Goal: Transaction & Acquisition: Download file/media

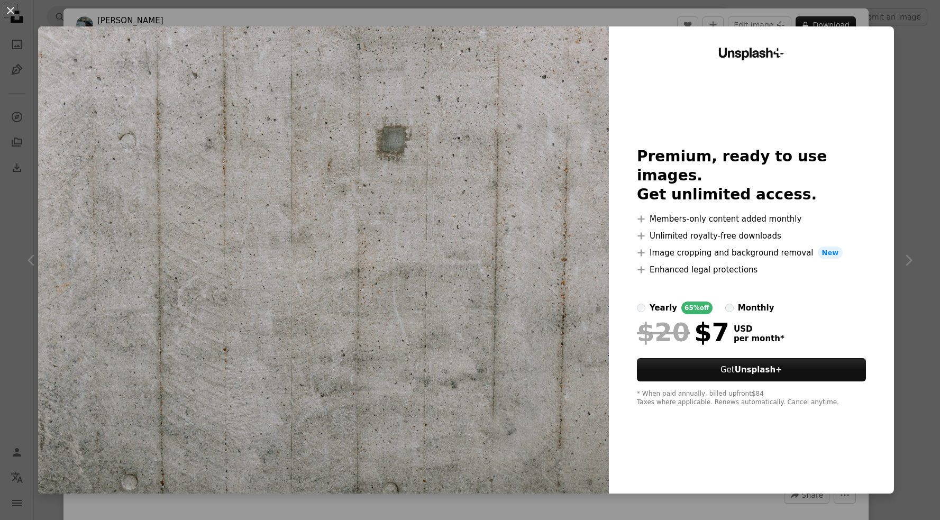
scroll to position [2801, 0]
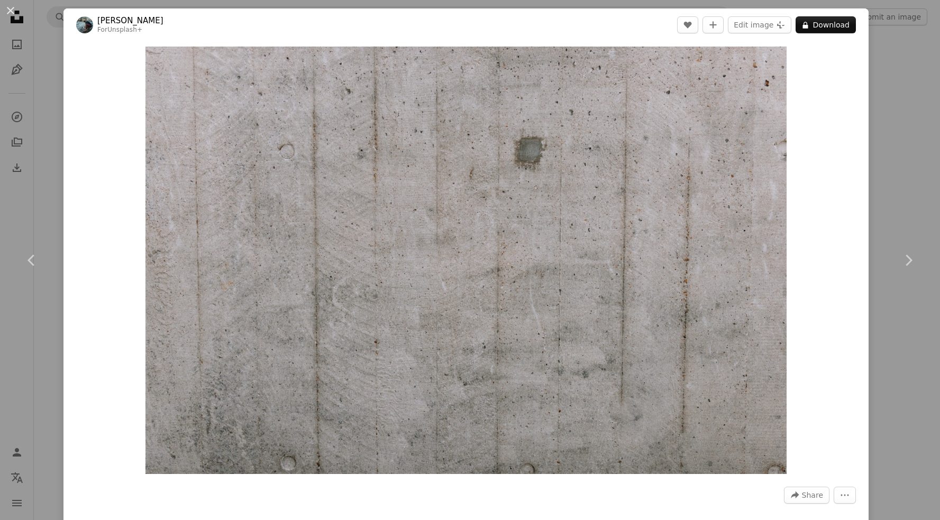
click at [903, 137] on div "An X shape Chevron left Chevron right Annie Spratt For Unsplash+ A heart A plus…" at bounding box center [470, 260] width 940 height 520
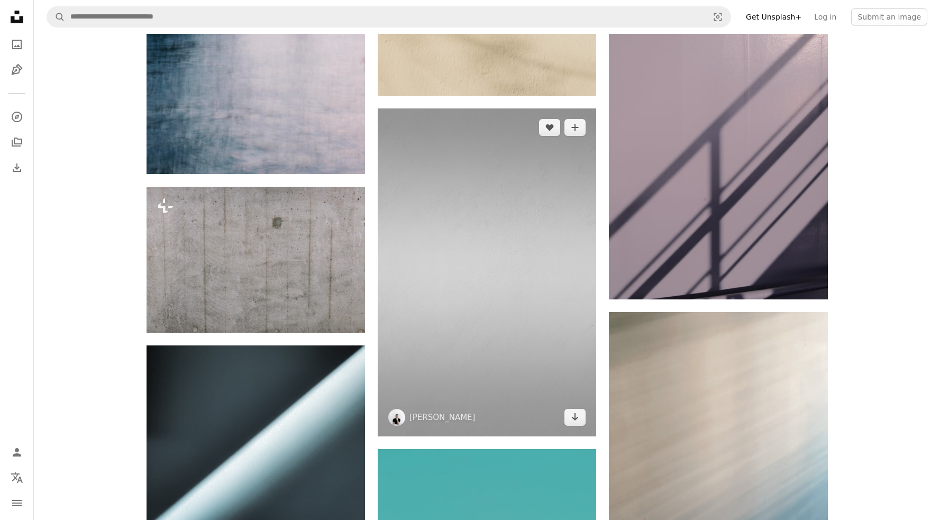
scroll to position [2801, 0]
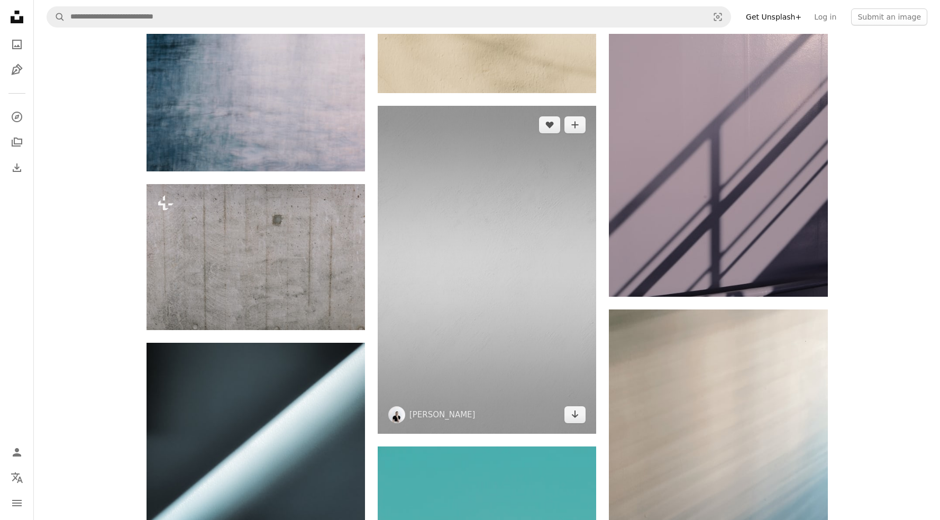
click at [480, 297] on img at bounding box center [487, 270] width 219 height 328
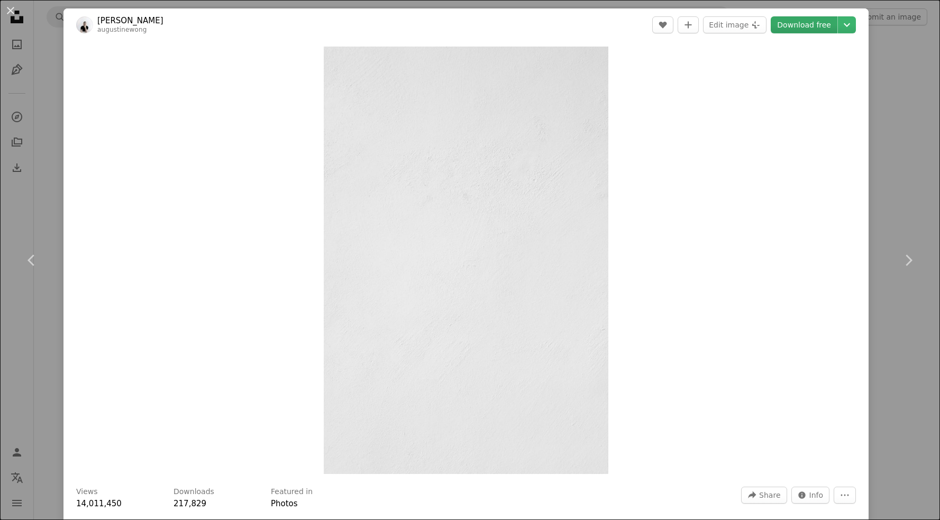
click at [828, 23] on link "Download free" at bounding box center [804, 24] width 67 height 17
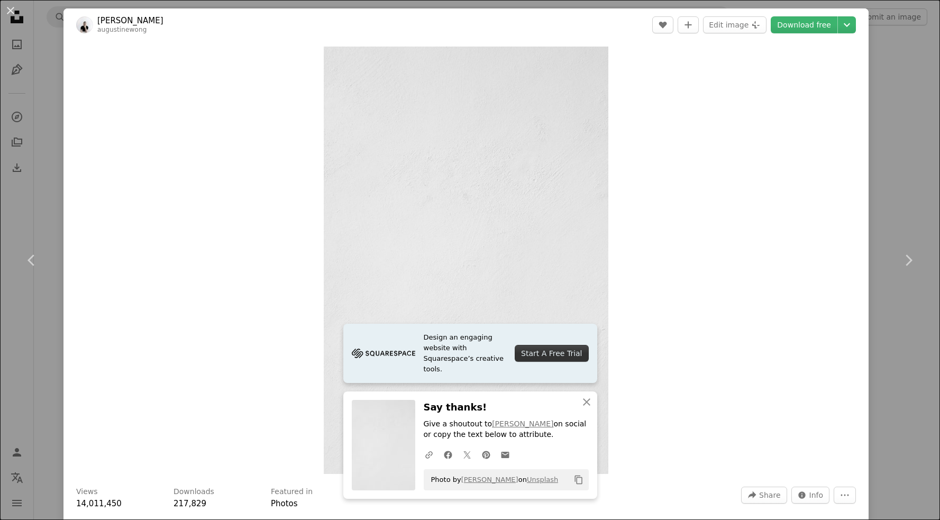
click at [717, 327] on div "Zoom in" at bounding box center [466, 260] width 805 height 438
click at [728, 270] on div "Zoom in" at bounding box center [466, 260] width 805 height 438
click at [793, 284] on div "Zoom in" at bounding box center [466, 260] width 805 height 438
click at [13, 16] on button "An X shape" at bounding box center [10, 10] width 13 height 13
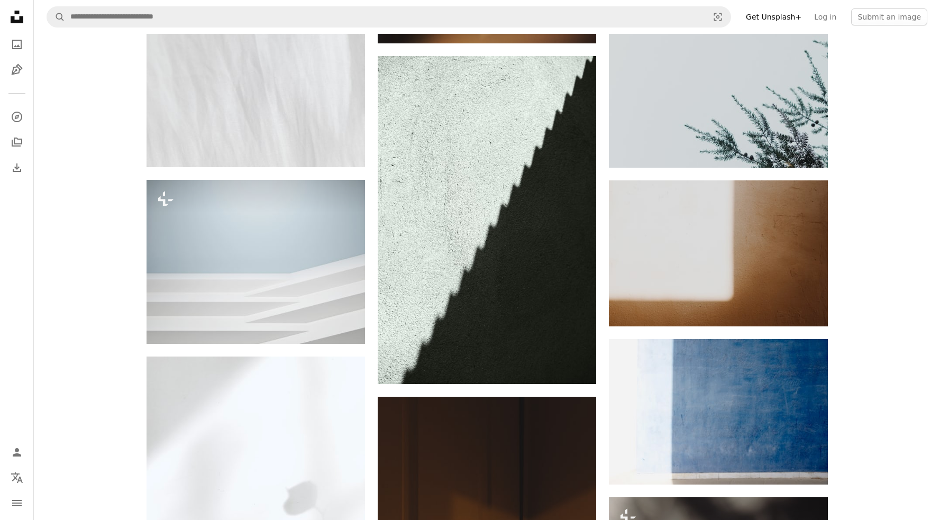
scroll to position [6324, 0]
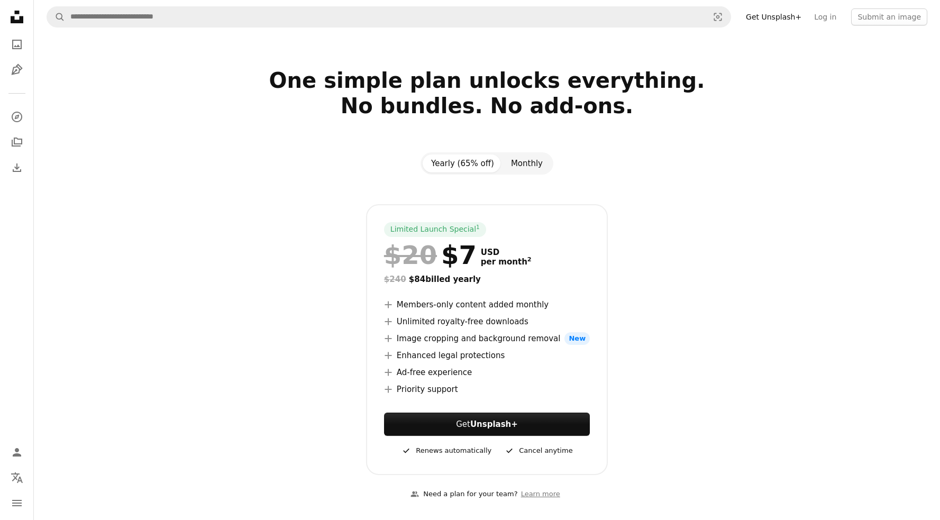
click at [531, 166] on button "Monthly" at bounding box center [527, 164] width 49 height 18
click at [467, 168] on button "Yearly (65% off)" at bounding box center [463, 164] width 80 height 18
